Goal: Task Accomplishment & Management: Use online tool/utility

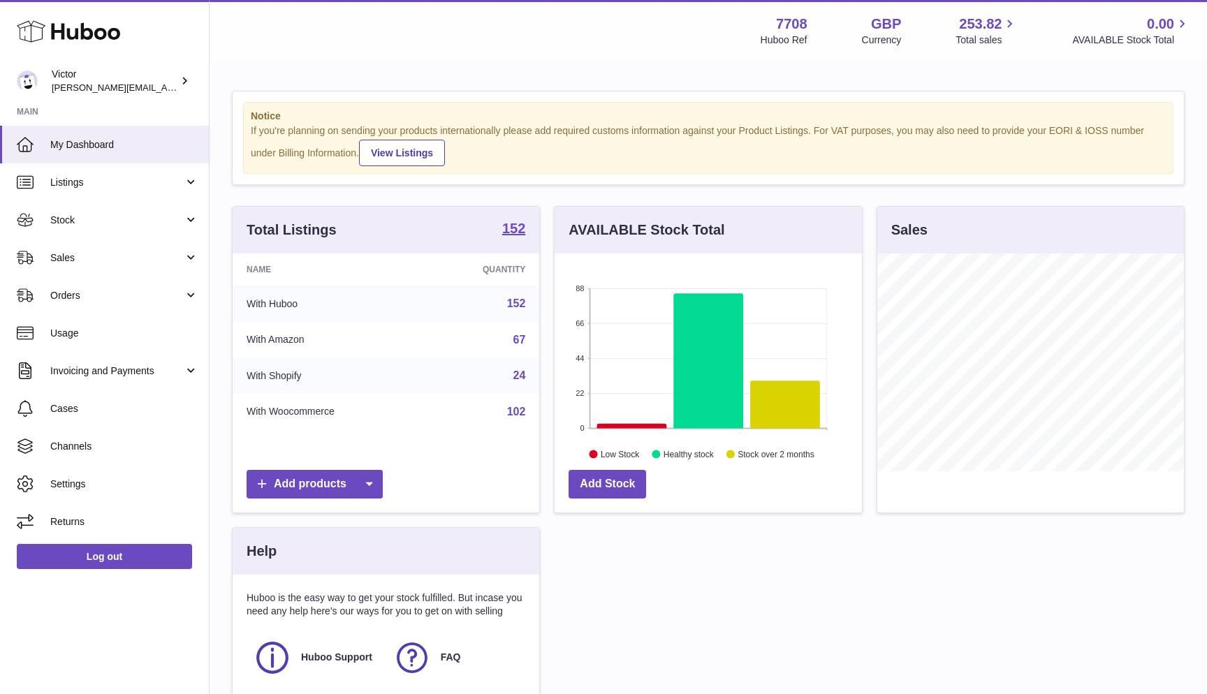
scroll to position [218, 307]
click at [68, 265] on link "Sales" at bounding box center [104, 258] width 209 height 38
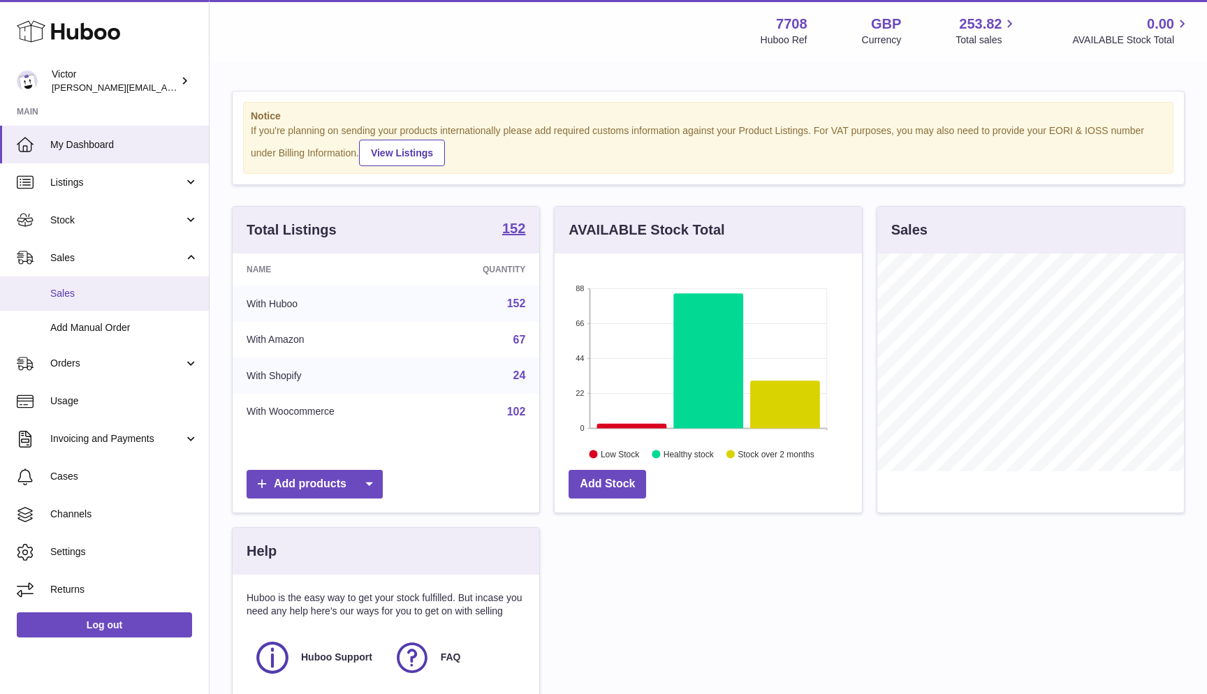
click at [64, 288] on span "Sales" at bounding box center [124, 293] width 148 height 13
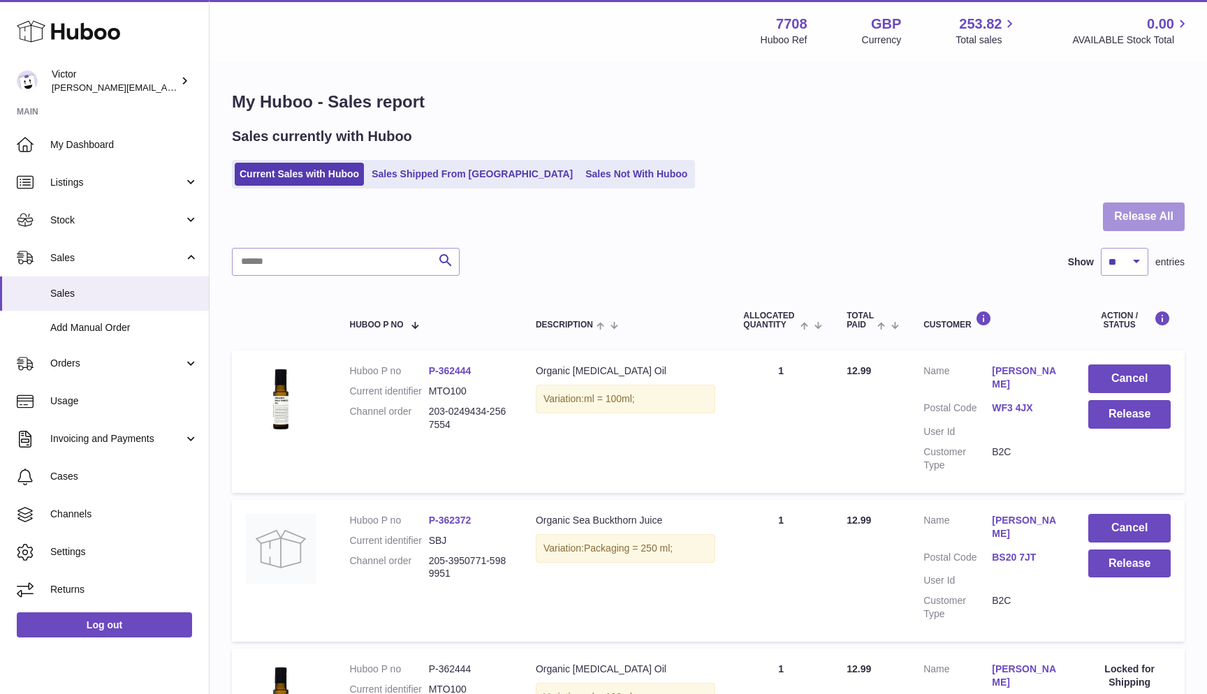
click at [1150, 210] on button "Release All" at bounding box center [1144, 217] width 82 height 29
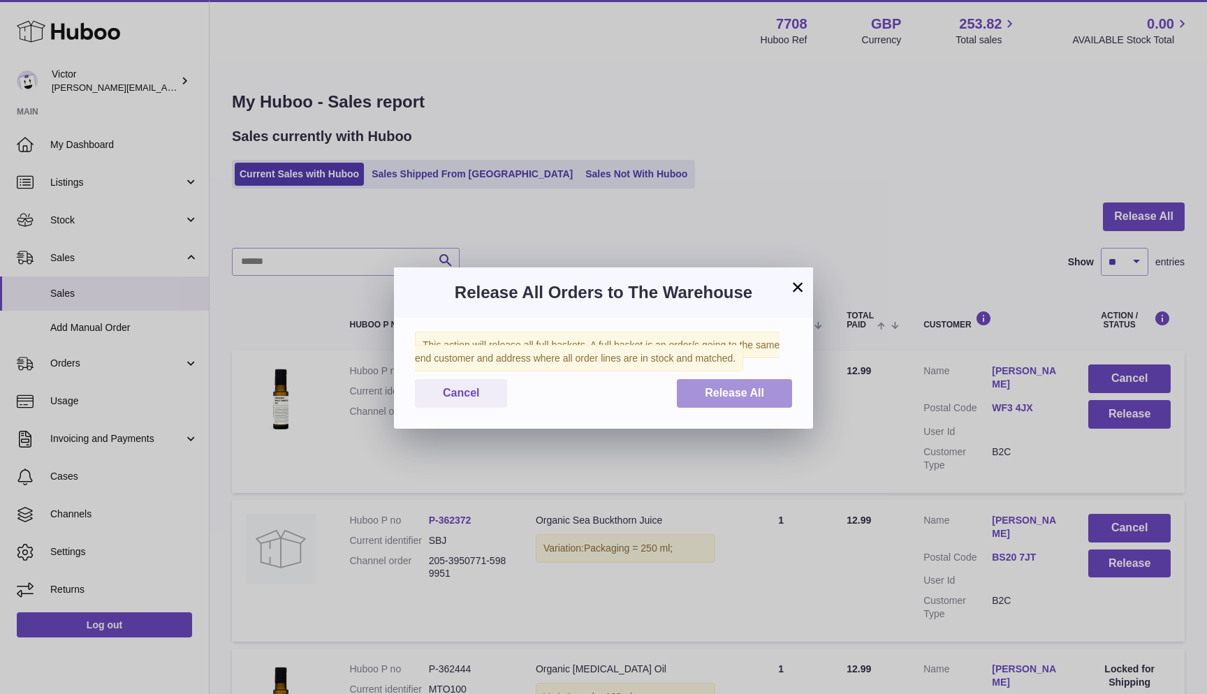
click at [742, 379] on button "Release All" at bounding box center [734, 393] width 115 height 29
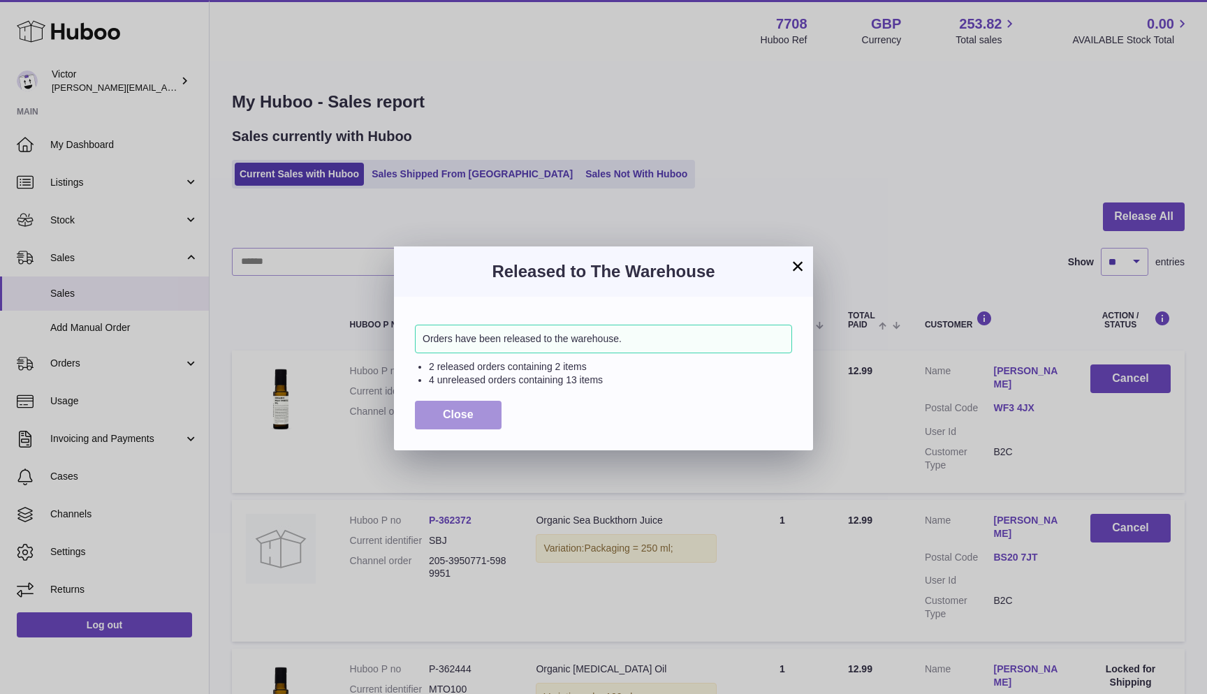
click at [428, 410] on button "Close" at bounding box center [458, 415] width 87 height 29
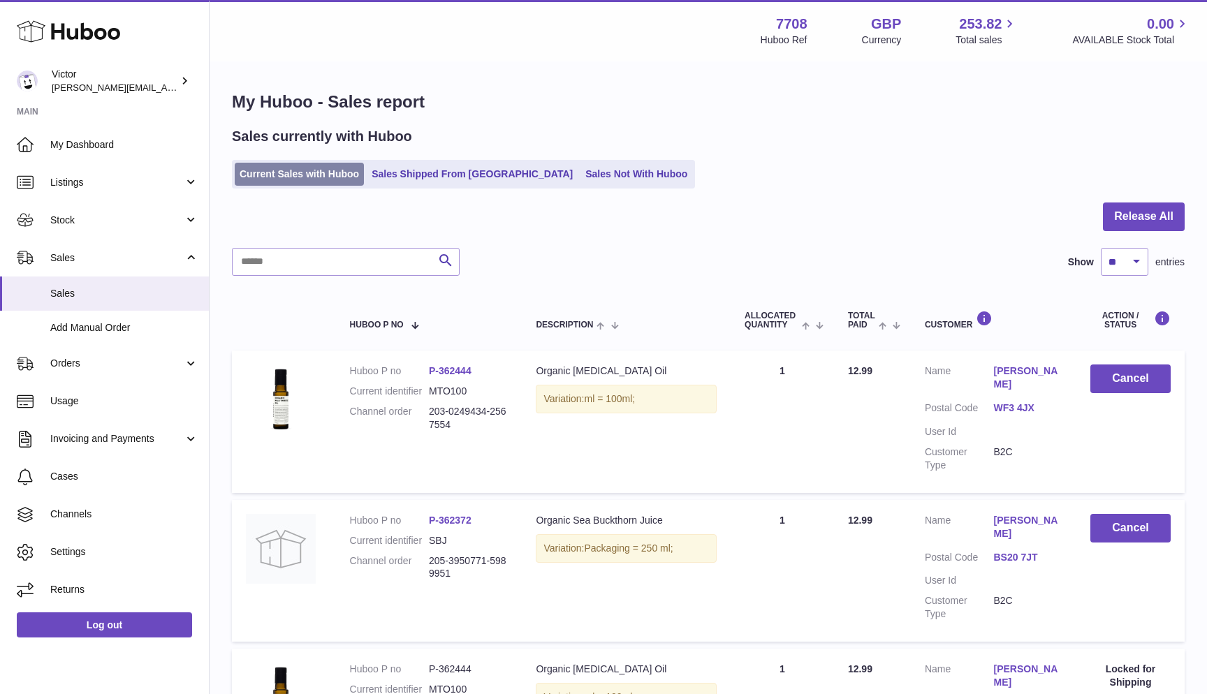
click at [268, 171] on link "Current Sales with Huboo" at bounding box center [299, 174] width 129 height 23
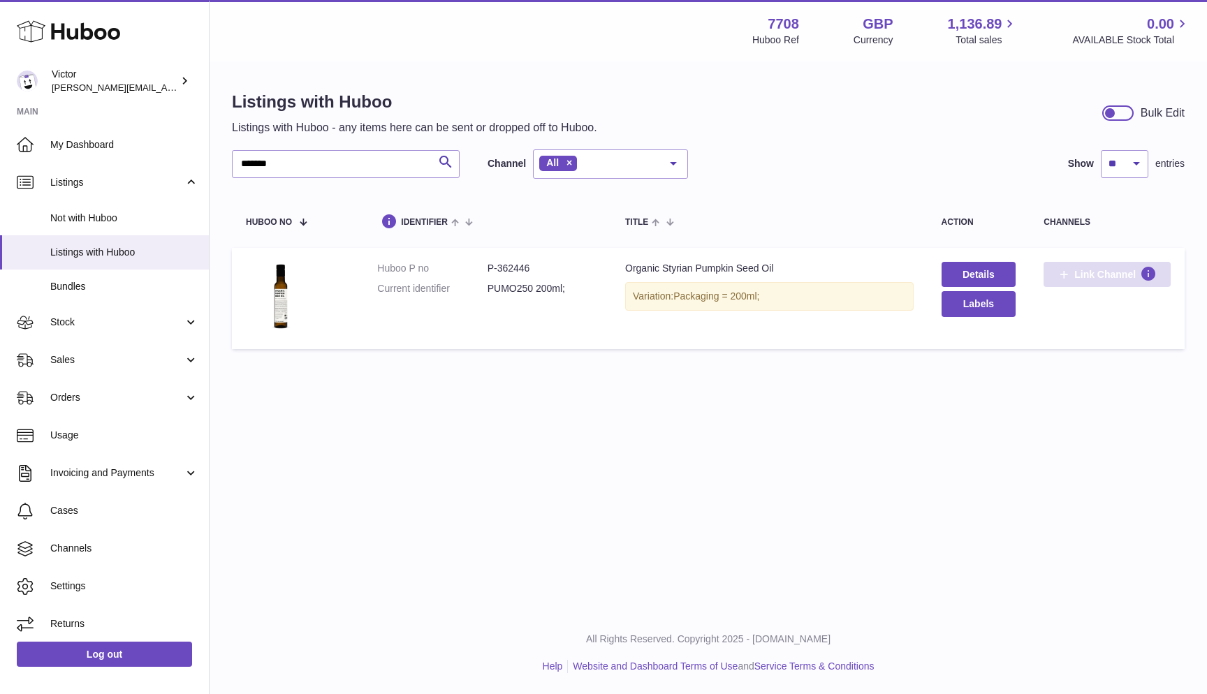
click at [1080, 271] on span "Link Channel" at bounding box center [1104, 274] width 61 height 13
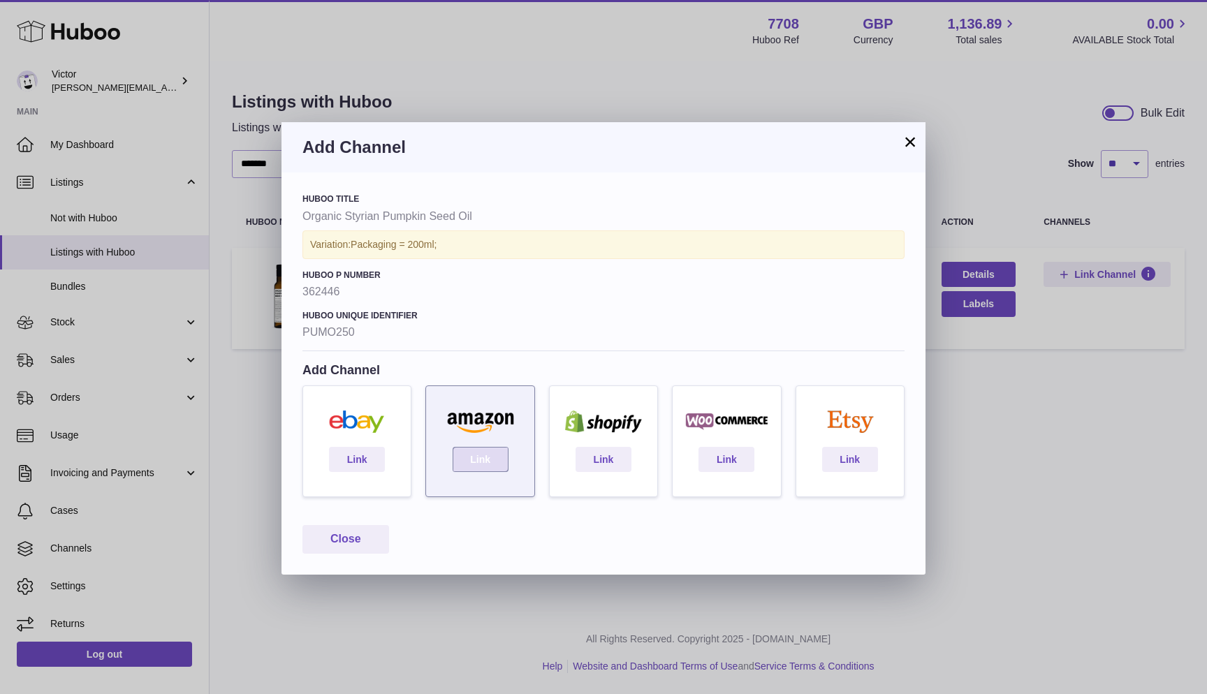
click at [484, 454] on link "Link" at bounding box center [481, 459] width 56 height 25
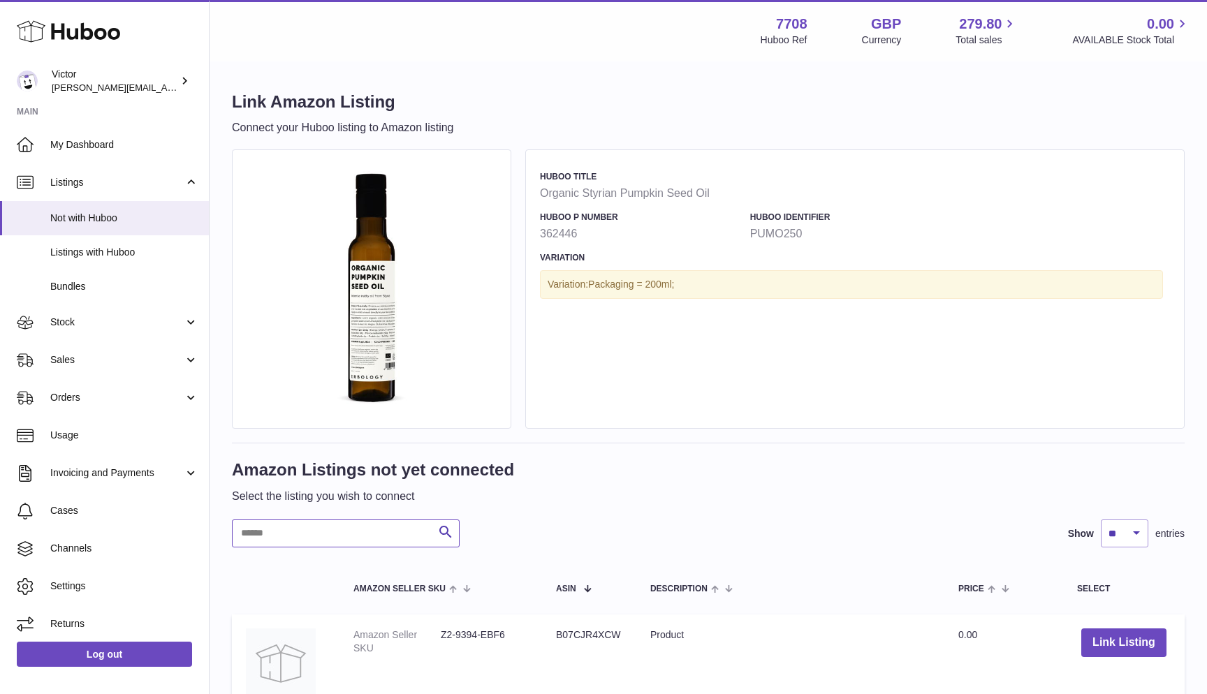
click at [269, 543] on input "text" at bounding box center [346, 534] width 228 height 28
type input "****"
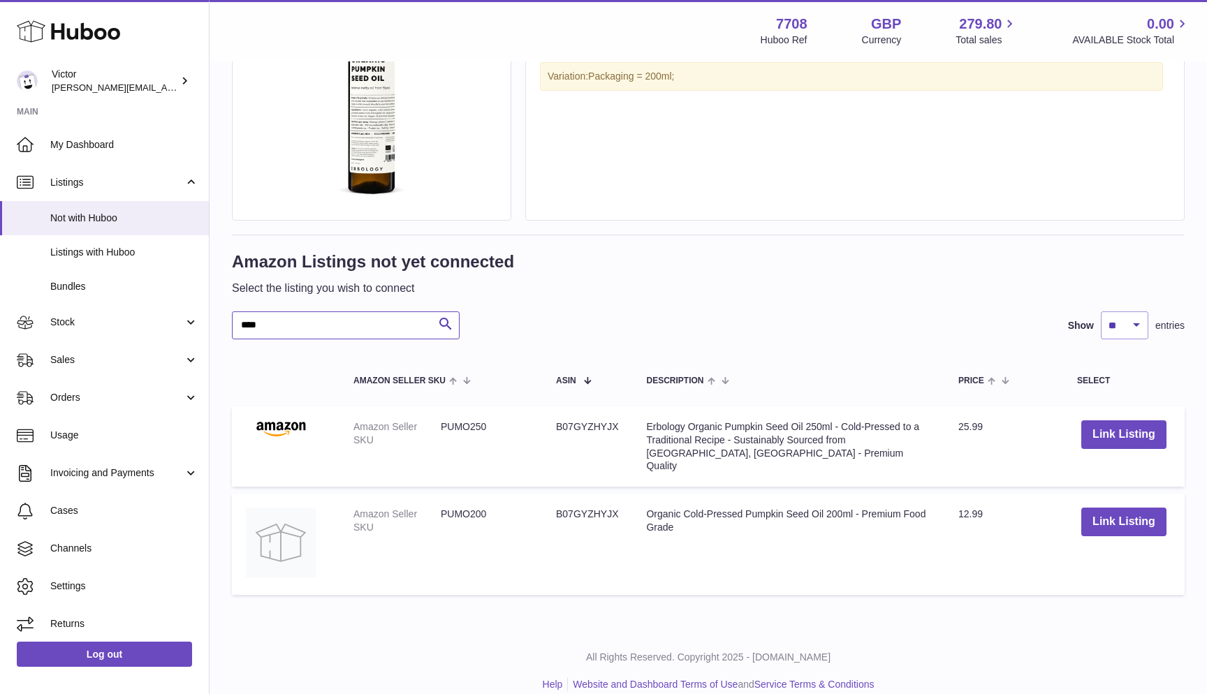
scroll to position [207, 0]
click at [459, 508] on dd "PUMO200" at bounding box center [484, 521] width 87 height 27
click at [459, 425] on dd "PUMO250" at bounding box center [484, 434] width 87 height 27
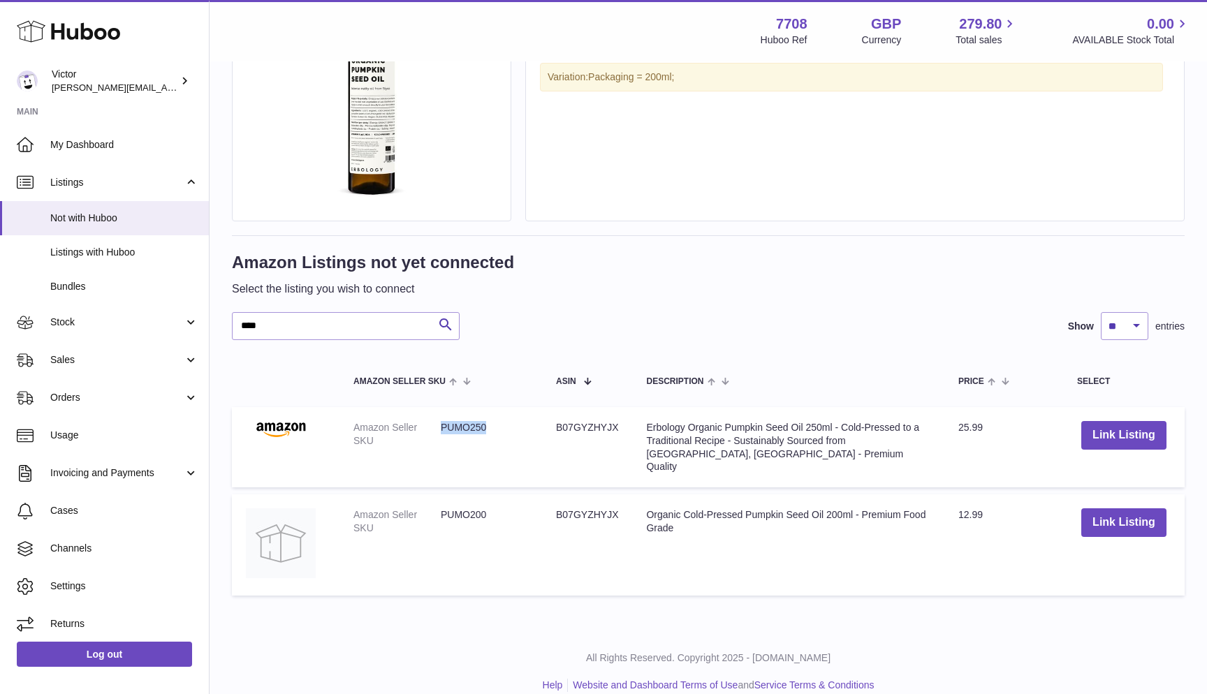
copy dd "PUMO250"
click at [92, 257] on link "Listings with Huboo" at bounding box center [104, 252] width 209 height 34
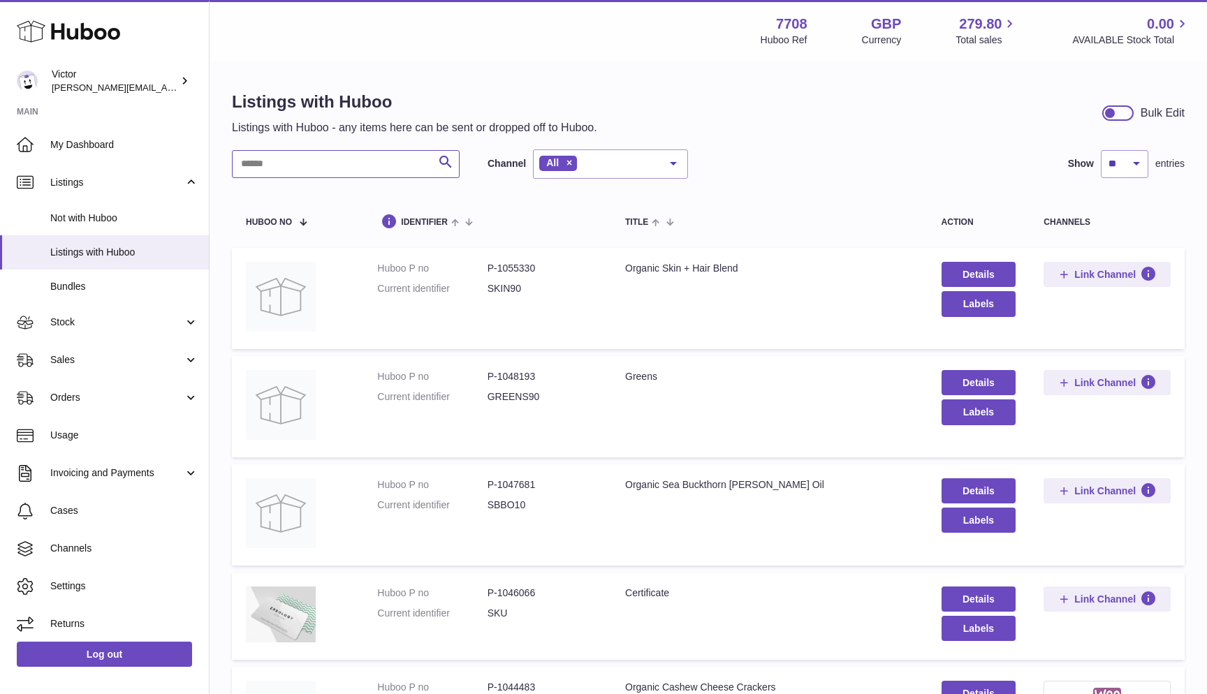
click at [282, 167] on input "text" at bounding box center [346, 164] width 228 height 28
paste input "*******"
type input "*******"
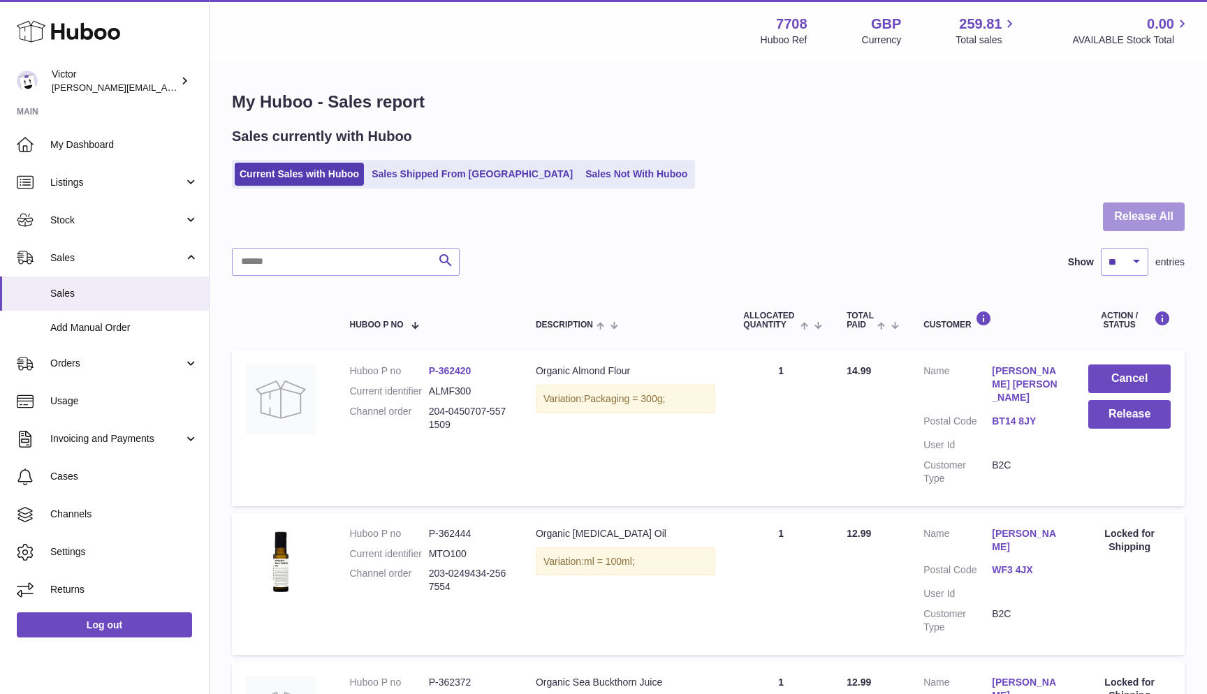
click at [1120, 212] on button "Release All" at bounding box center [1144, 217] width 82 height 29
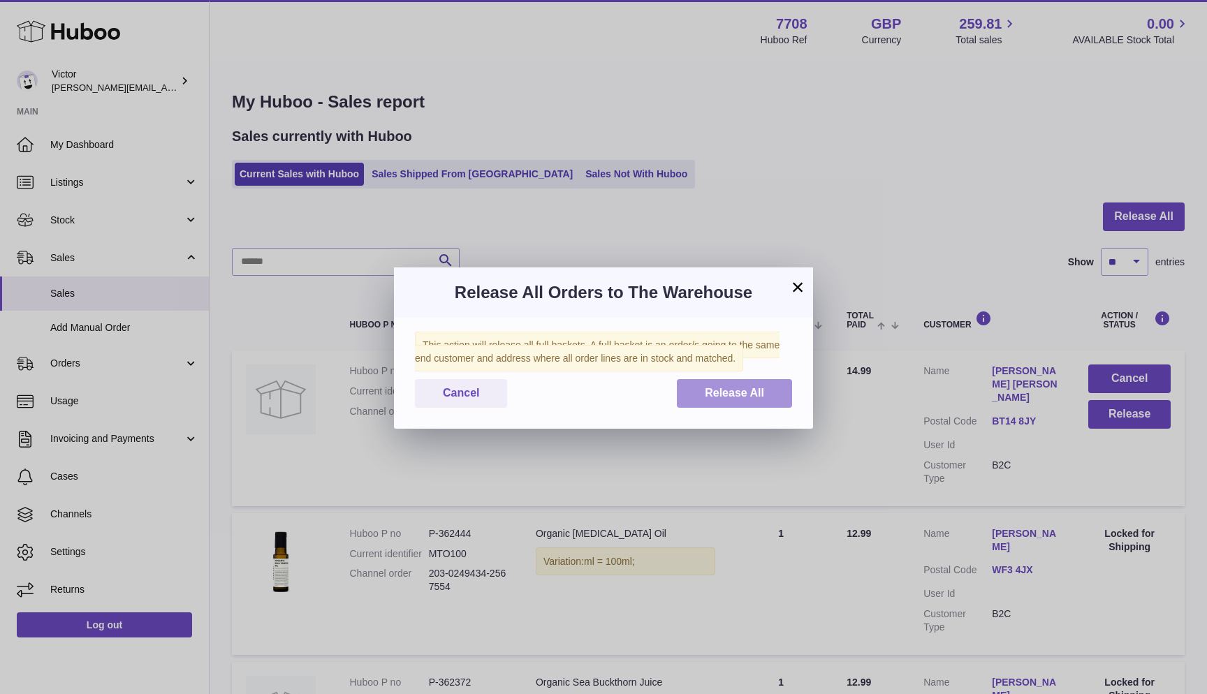
click at [789, 387] on button "Release All" at bounding box center [734, 393] width 115 height 29
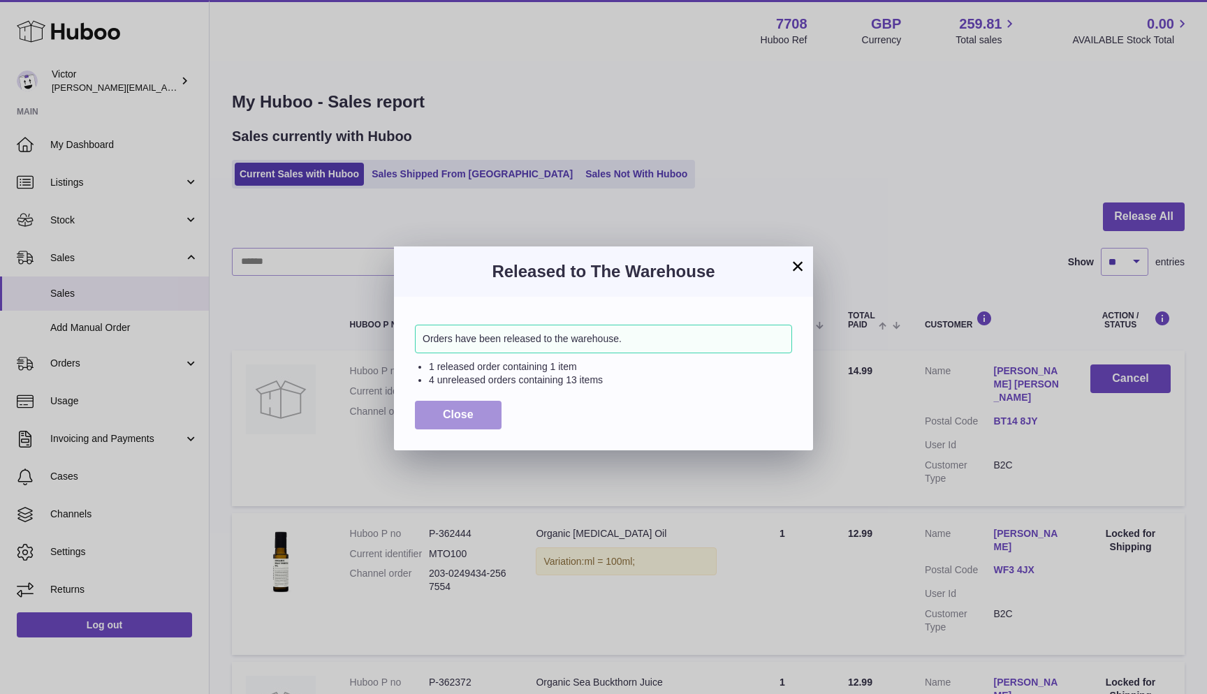
click at [482, 408] on button "Close" at bounding box center [458, 415] width 87 height 29
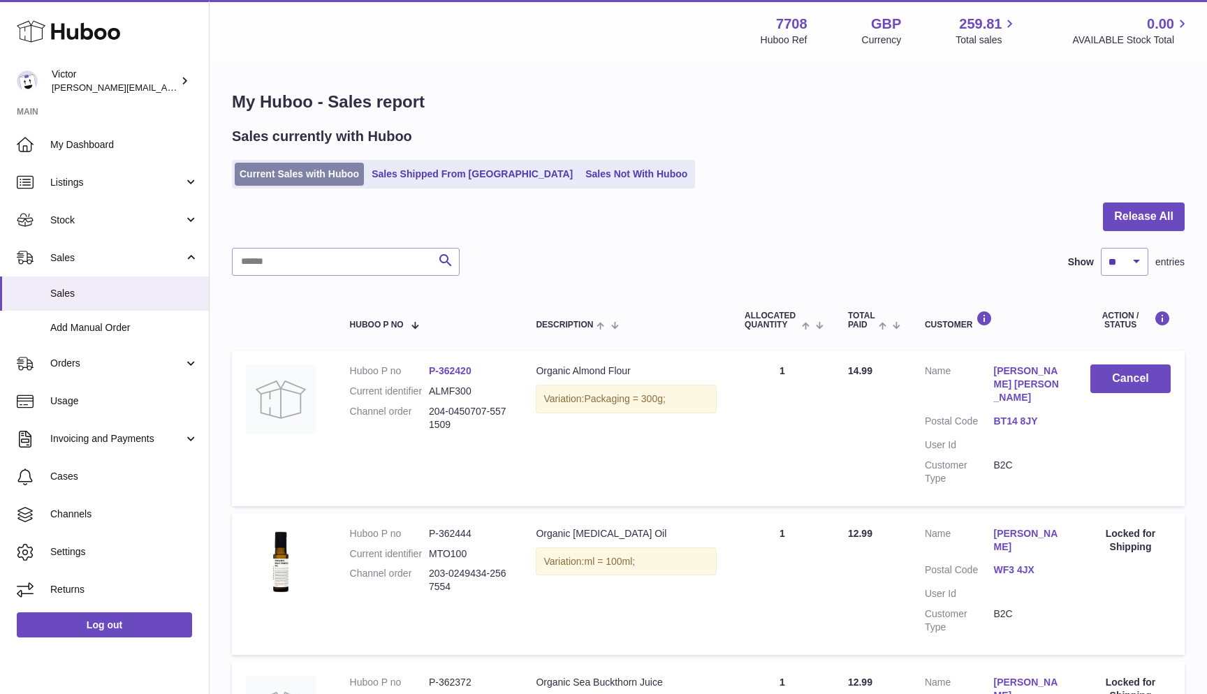
click at [253, 168] on link "Current Sales with Huboo" at bounding box center [299, 174] width 129 height 23
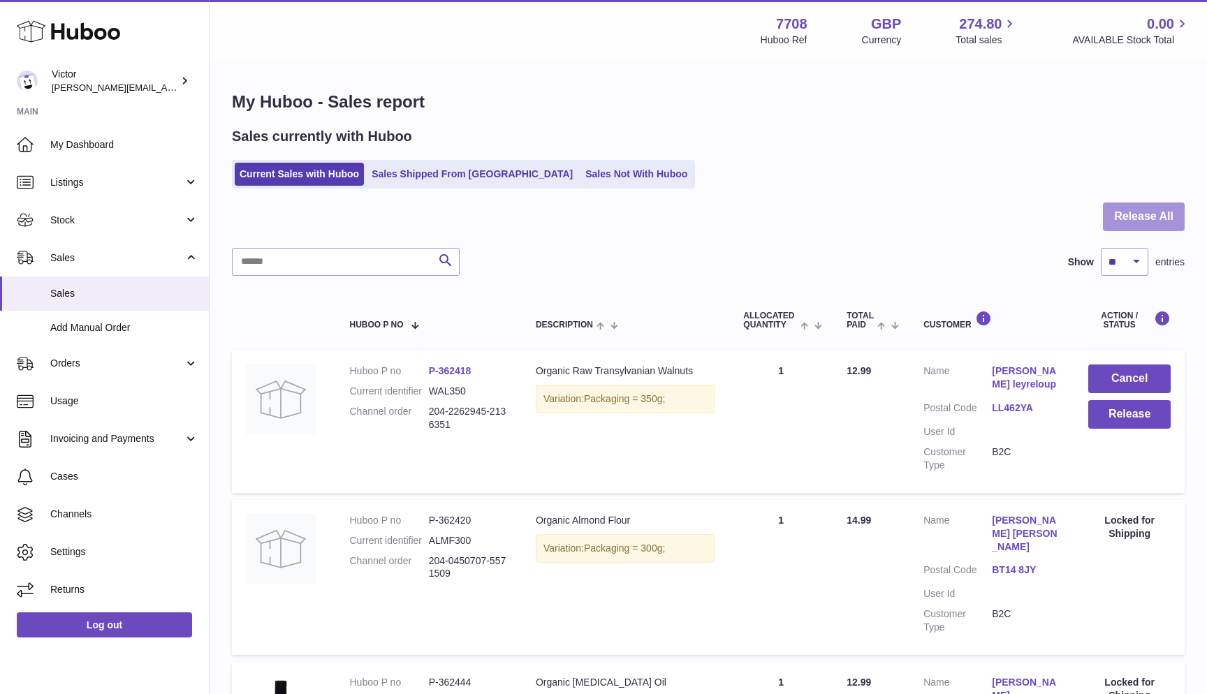
click at [1173, 210] on button "Release All" at bounding box center [1144, 217] width 82 height 29
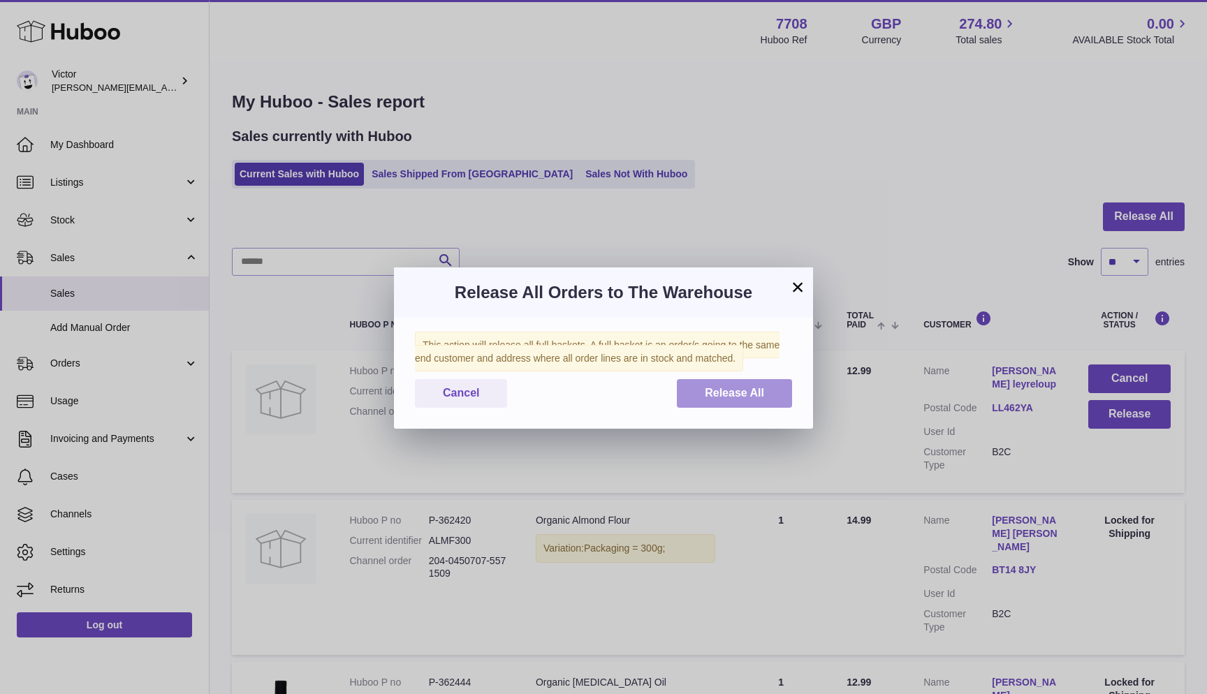
click at [777, 384] on button "Release All" at bounding box center [734, 393] width 115 height 29
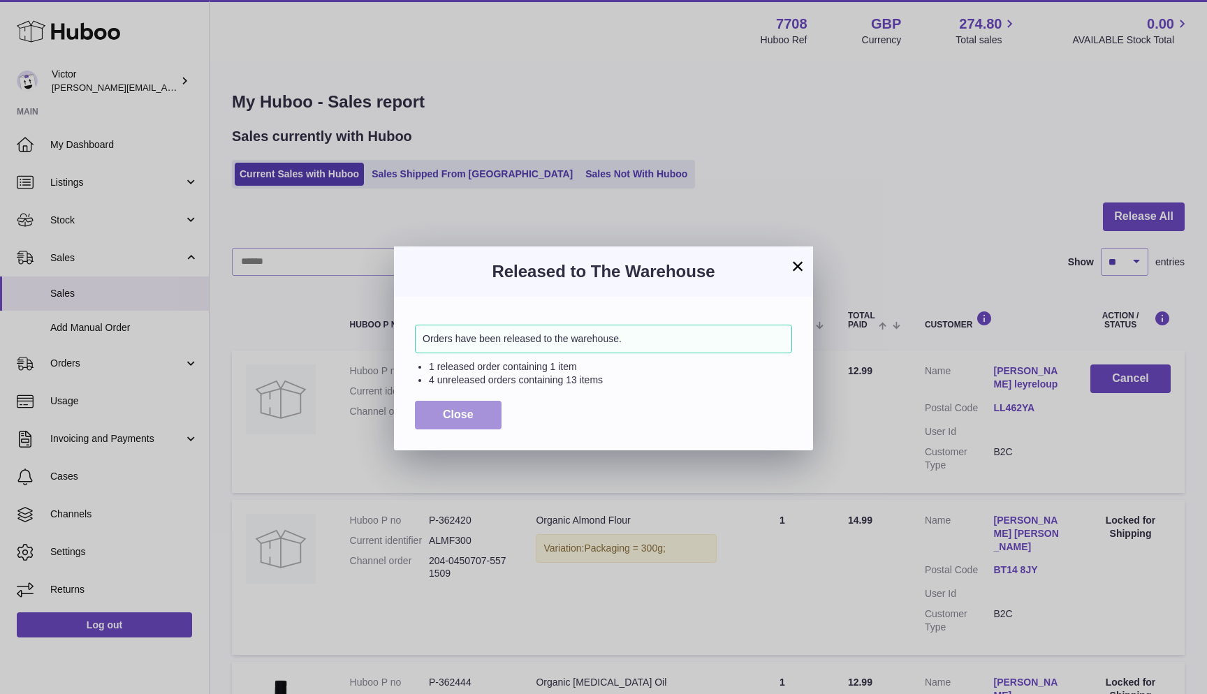
click at [477, 411] on button "Close" at bounding box center [458, 415] width 87 height 29
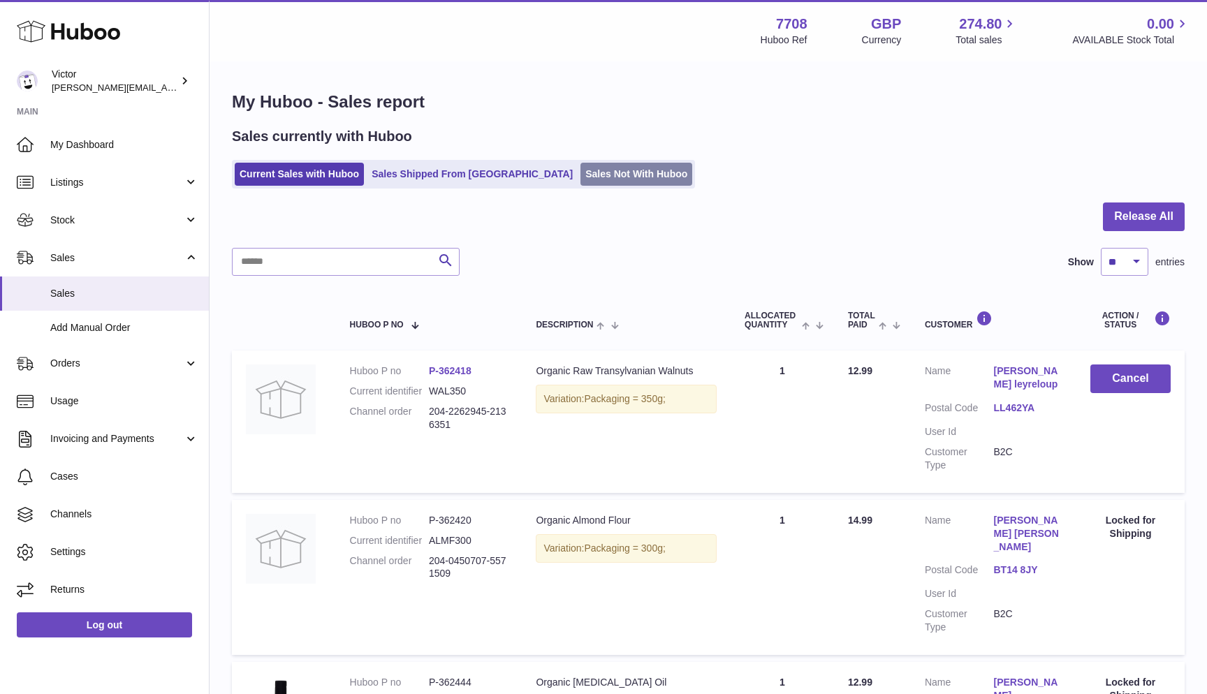
click at [580, 175] on link "Sales Not With Huboo" at bounding box center [636, 174] width 112 height 23
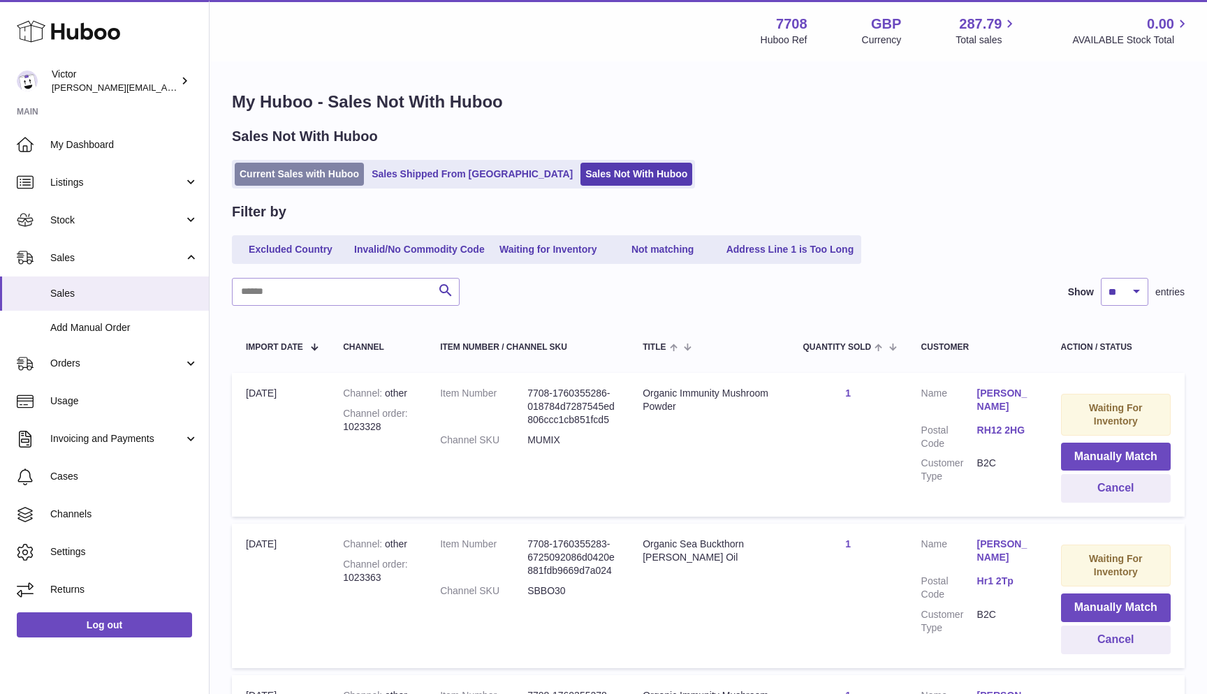
click at [286, 173] on link "Current Sales with Huboo" at bounding box center [299, 174] width 129 height 23
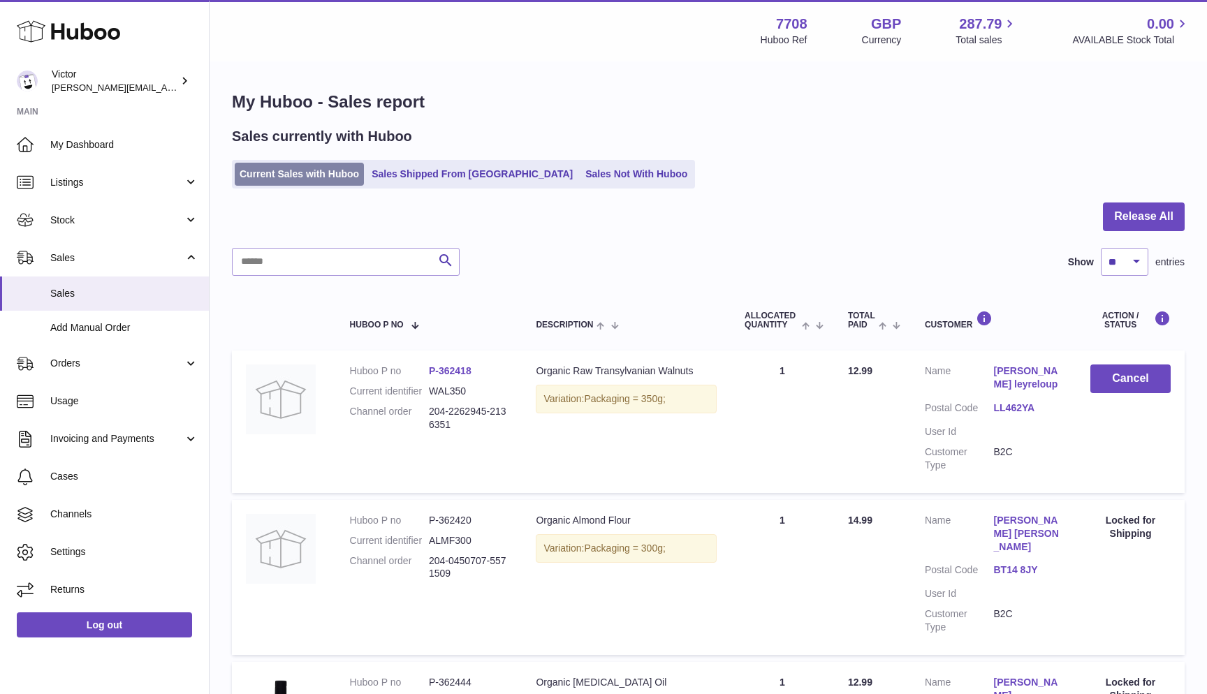
click at [262, 173] on link "Current Sales with Huboo" at bounding box center [299, 174] width 129 height 23
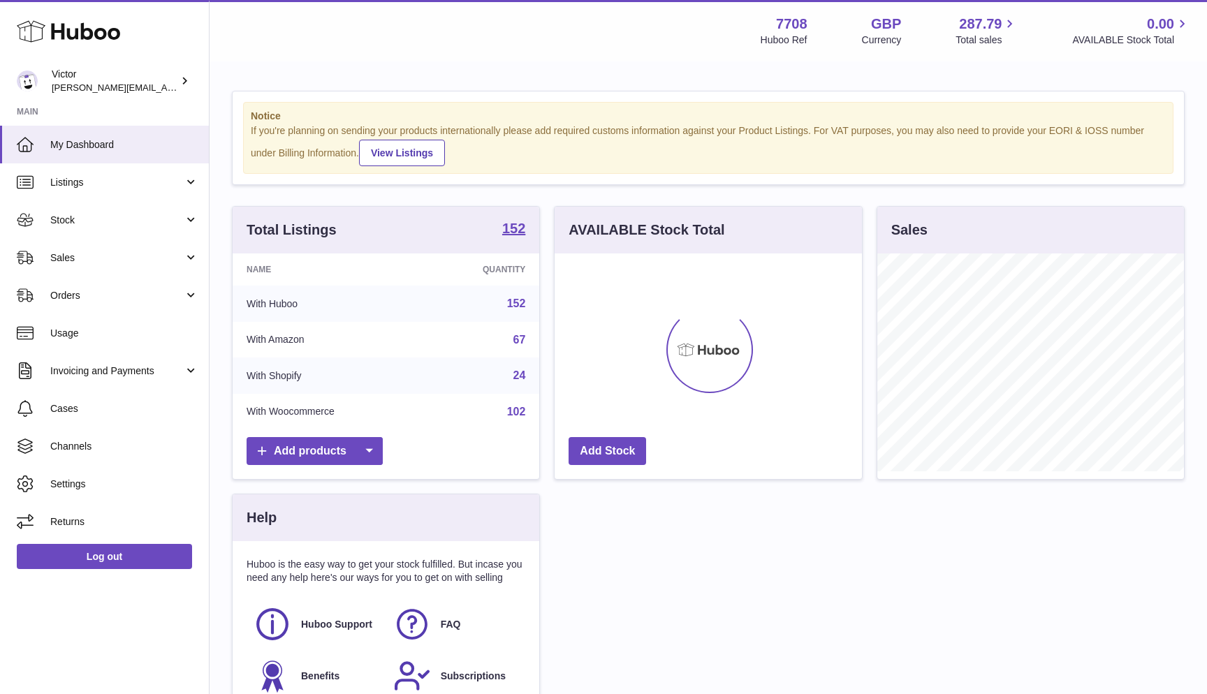
scroll to position [218, 307]
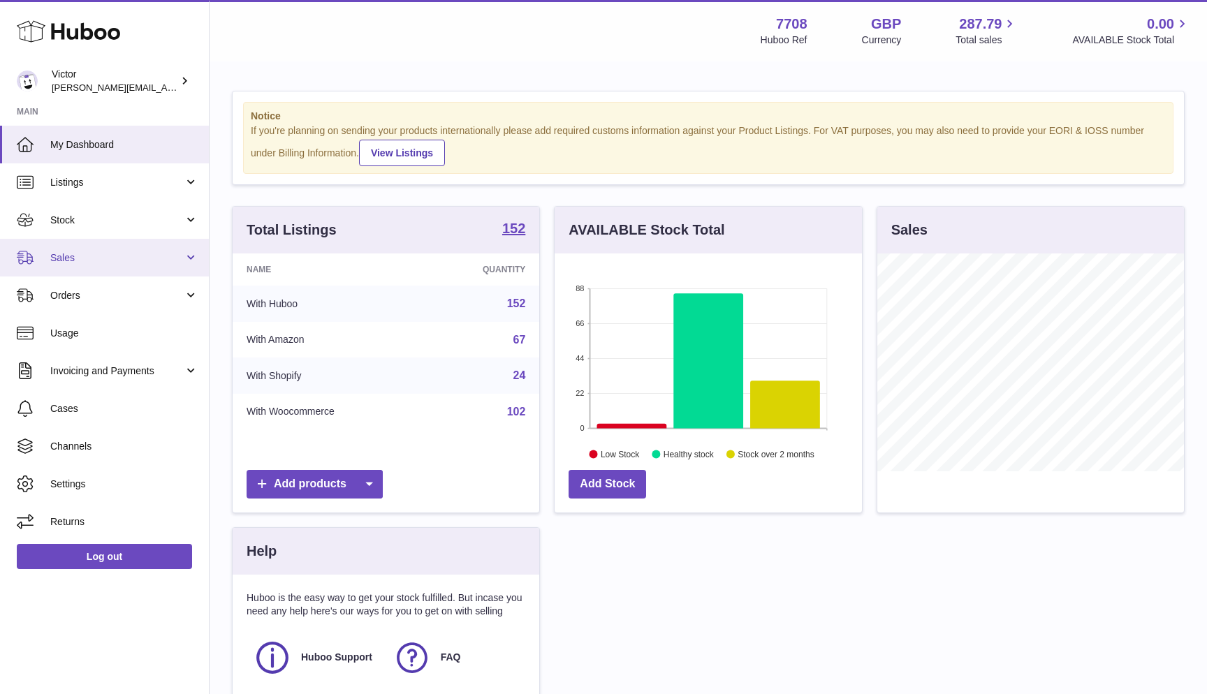
click at [95, 256] on span "Sales" at bounding box center [116, 257] width 133 height 13
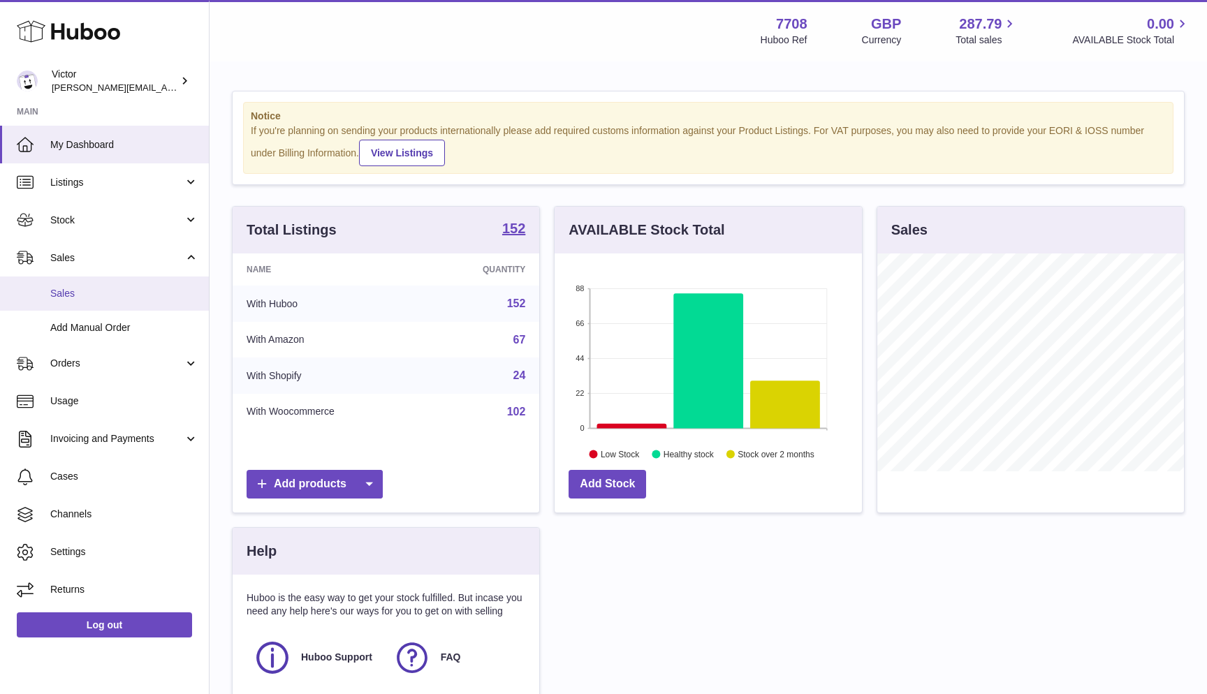
click at [82, 288] on span "Sales" at bounding box center [124, 293] width 148 height 13
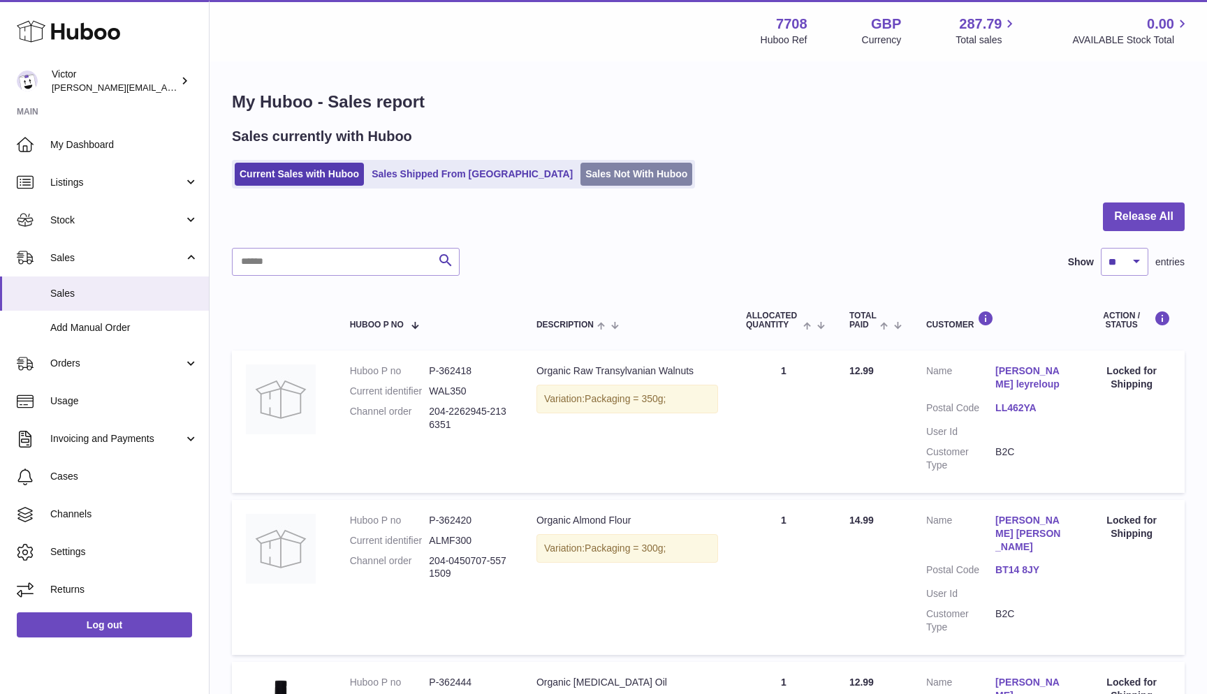
click at [580, 176] on link "Sales Not With Huboo" at bounding box center [636, 174] width 112 height 23
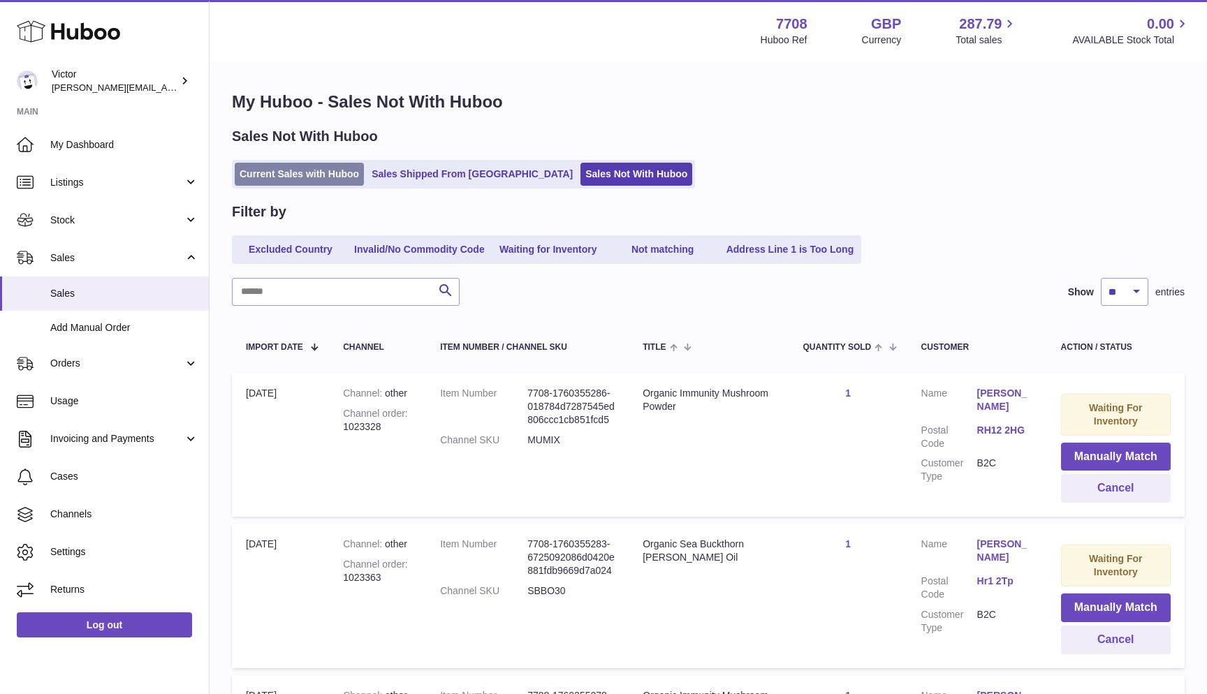
click at [342, 170] on link "Current Sales with Huboo" at bounding box center [299, 174] width 129 height 23
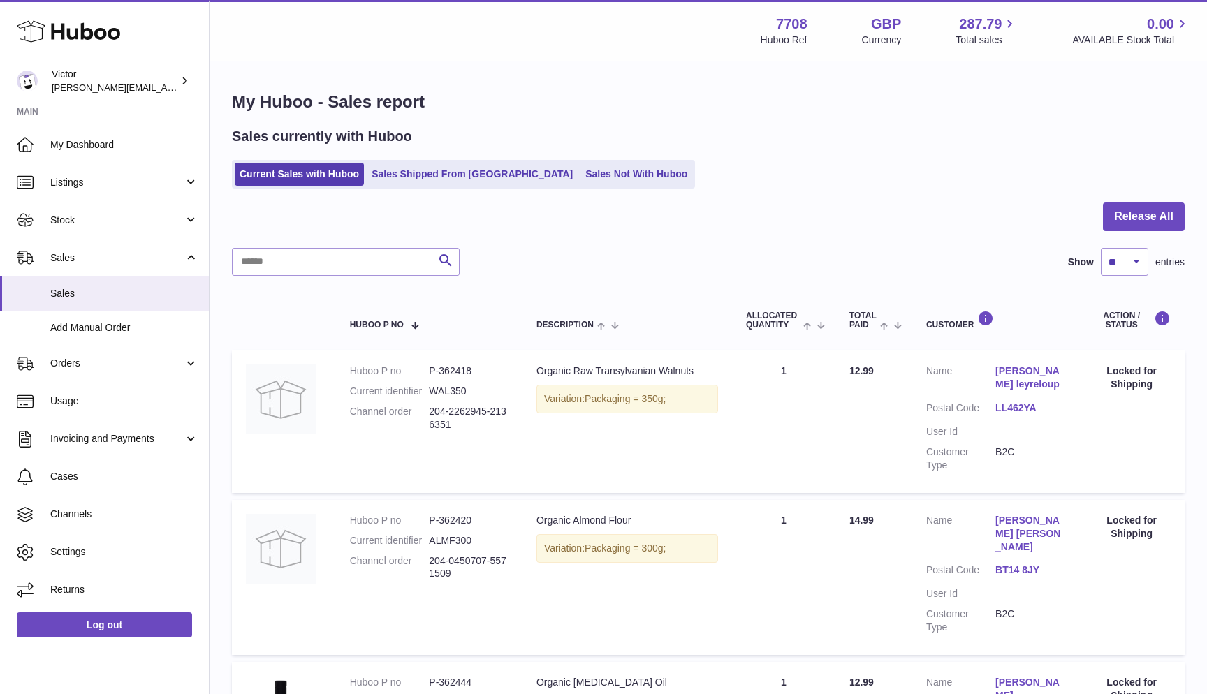
click at [1130, 214] on button "Release All" at bounding box center [1144, 217] width 82 height 29
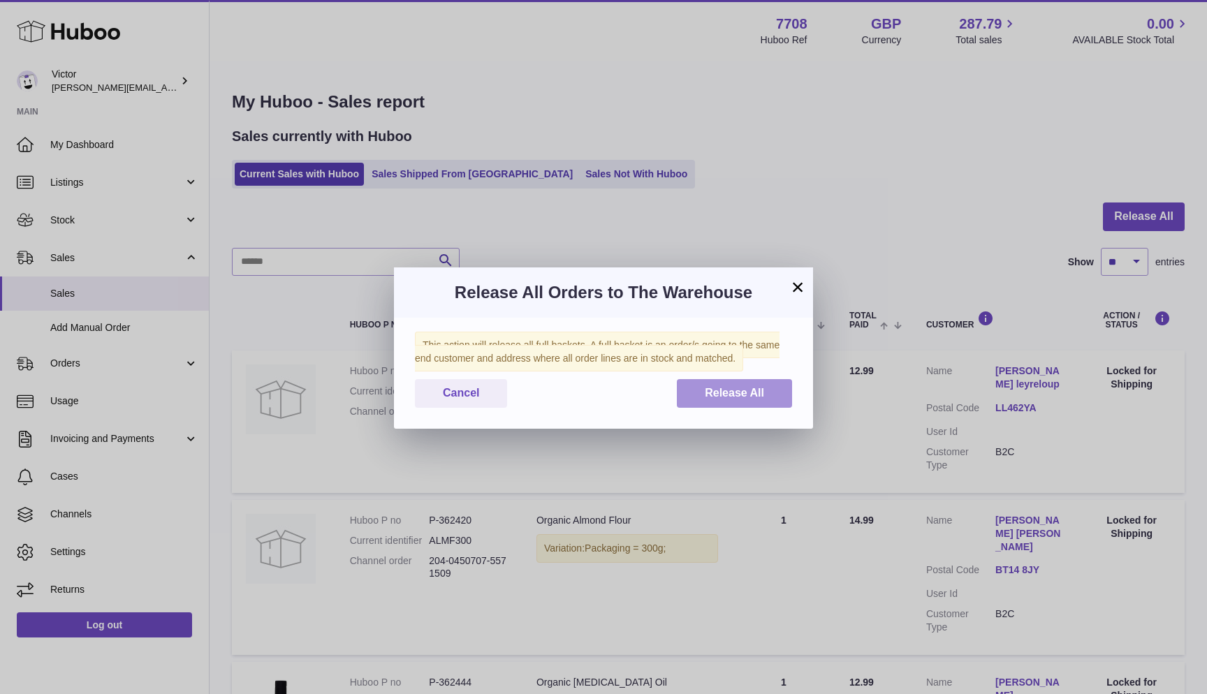
click at [781, 381] on button "Release All" at bounding box center [734, 393] width 115 height 29
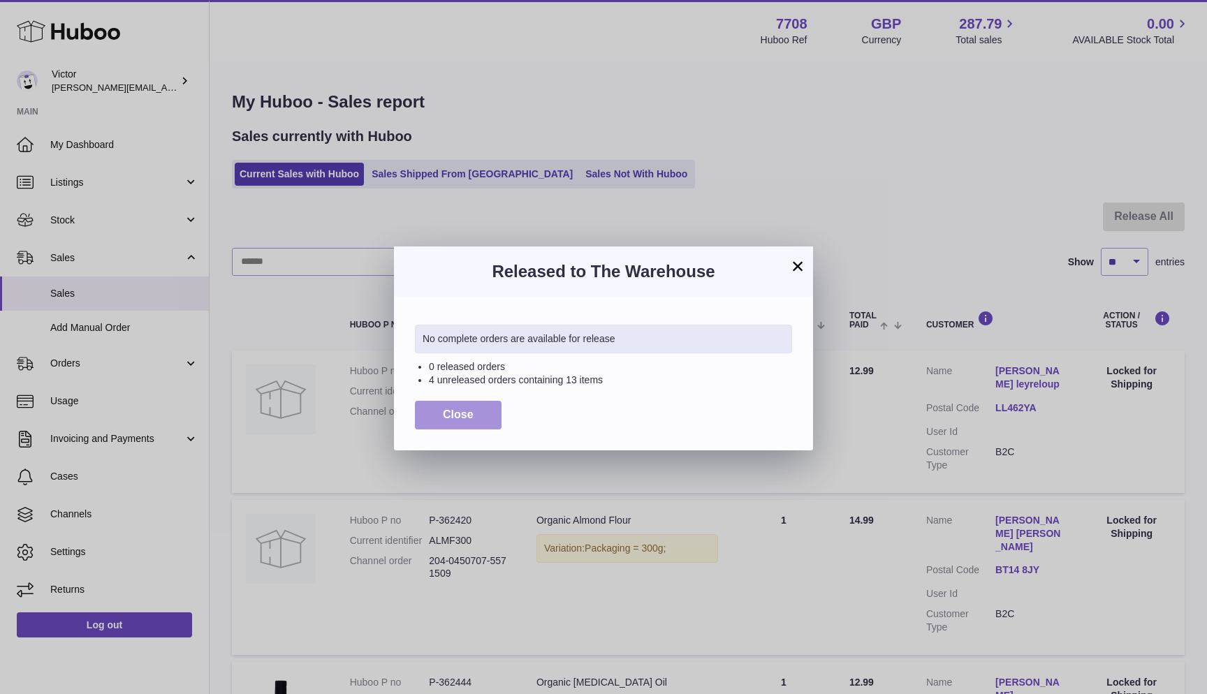
click at [459, 418] on span "Close" at bounding box center [458, 415] width 31 height 12
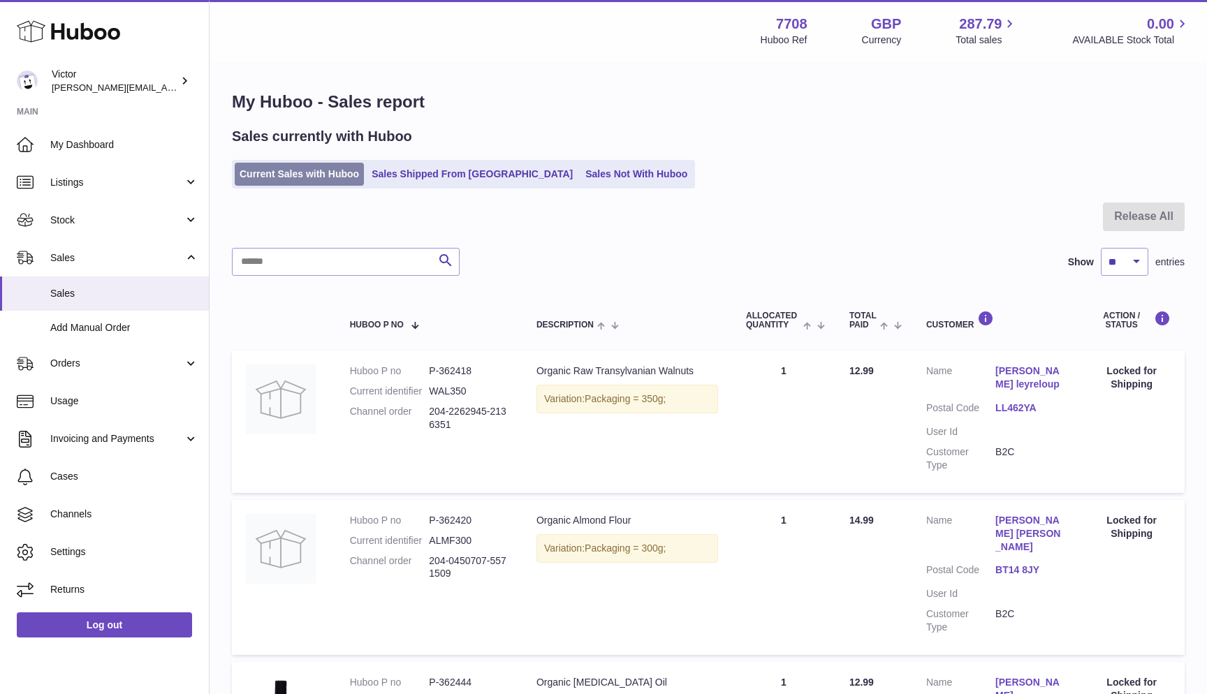
click at [259, 174] on link "Current Sales with Huboo" at bounding box center [299, 174] width 129 height 23
